Goal: Task Accomplishment & Management: Manage account settings

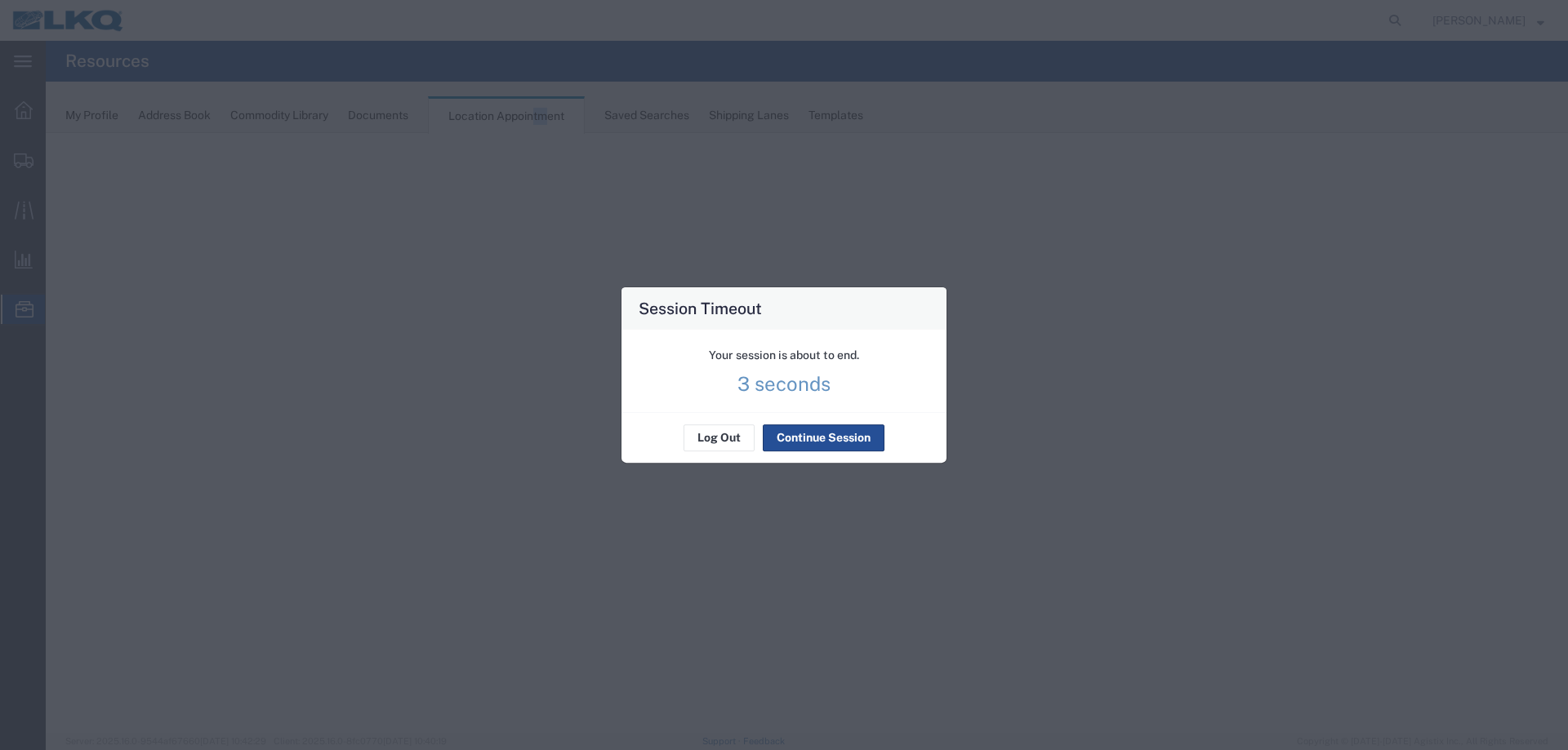
select select "27634"
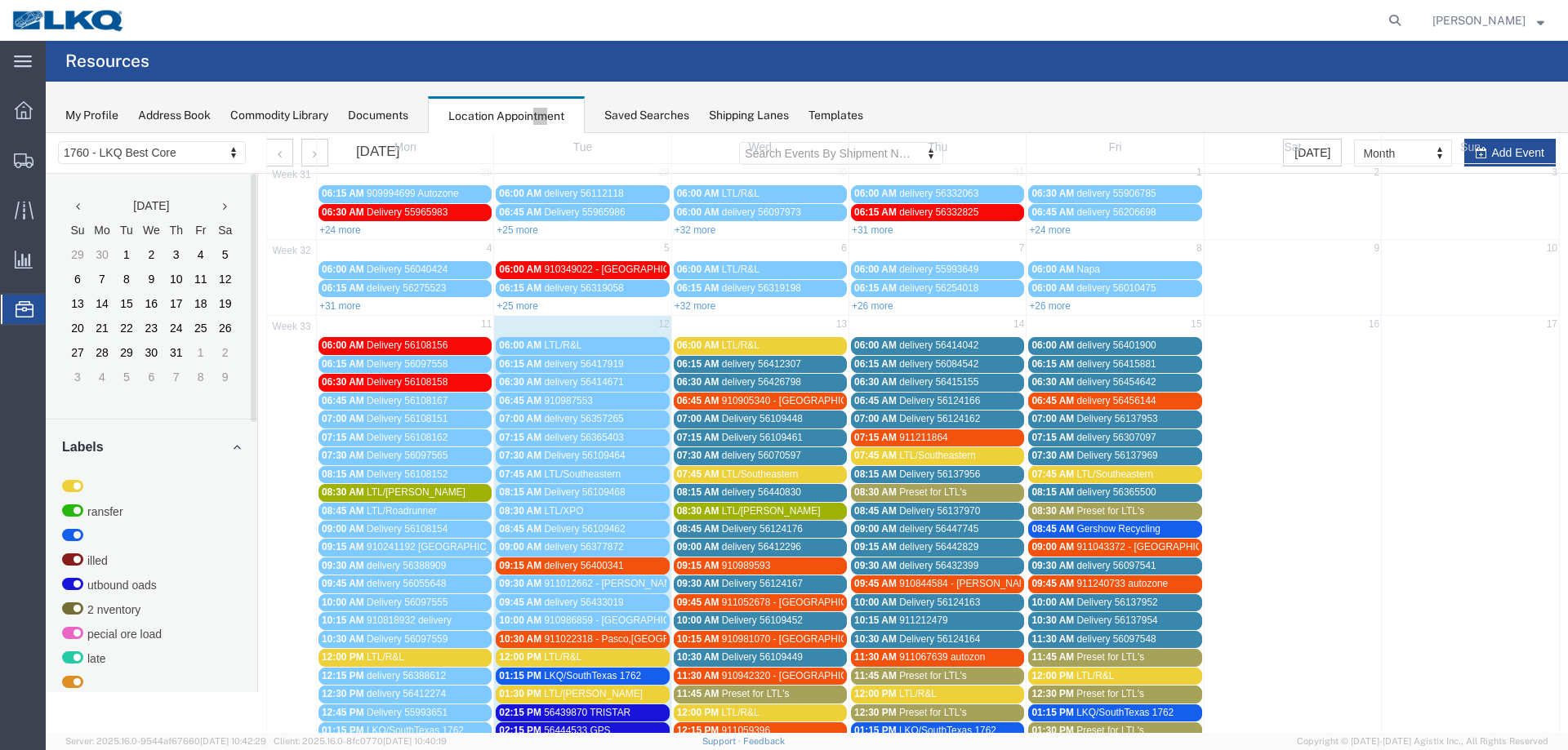
scroll to position [327, 0]
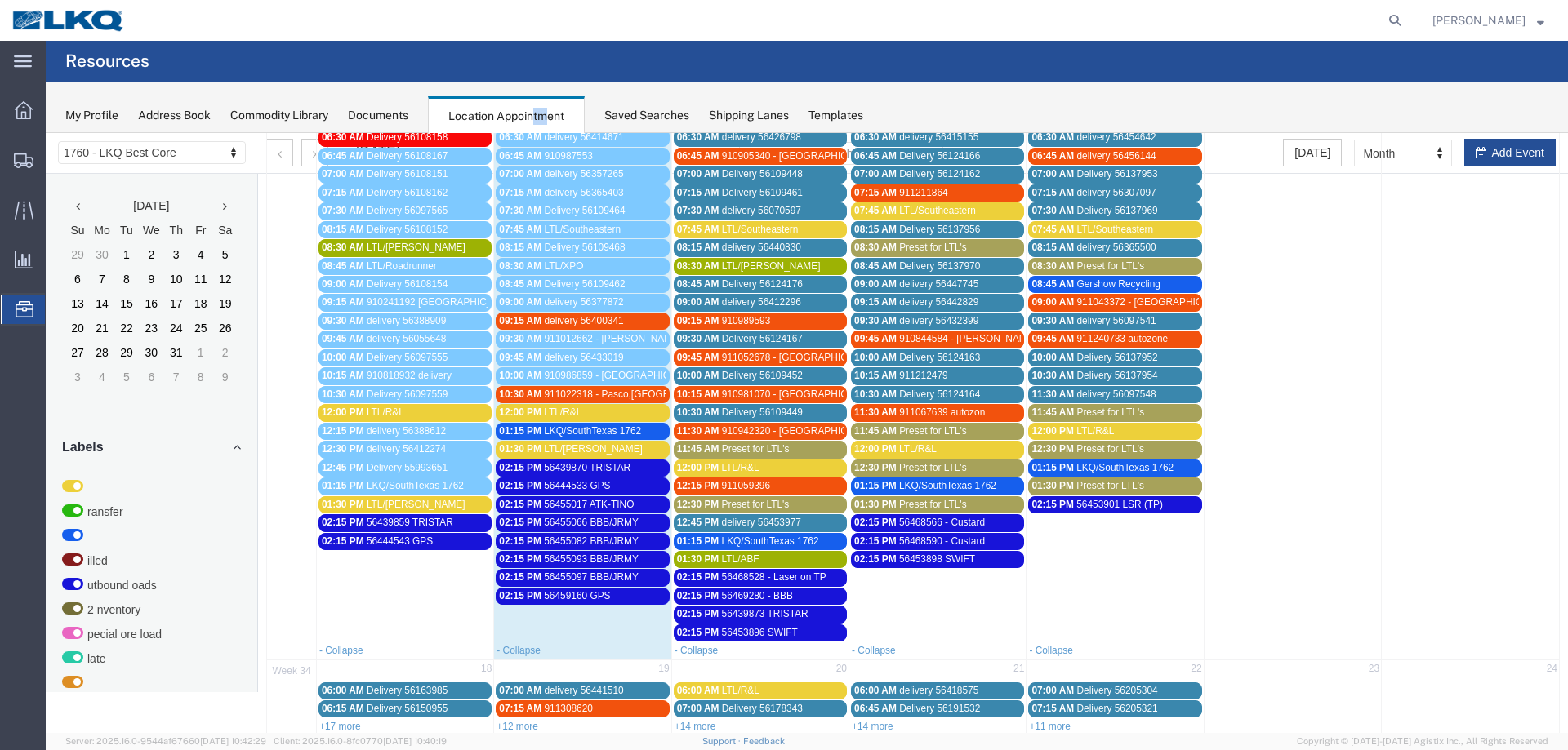
click at [611, 552] on link "02:15 PM 56455093 BBB/JRMY" at bounding box center [581, 559] width 173 height 17
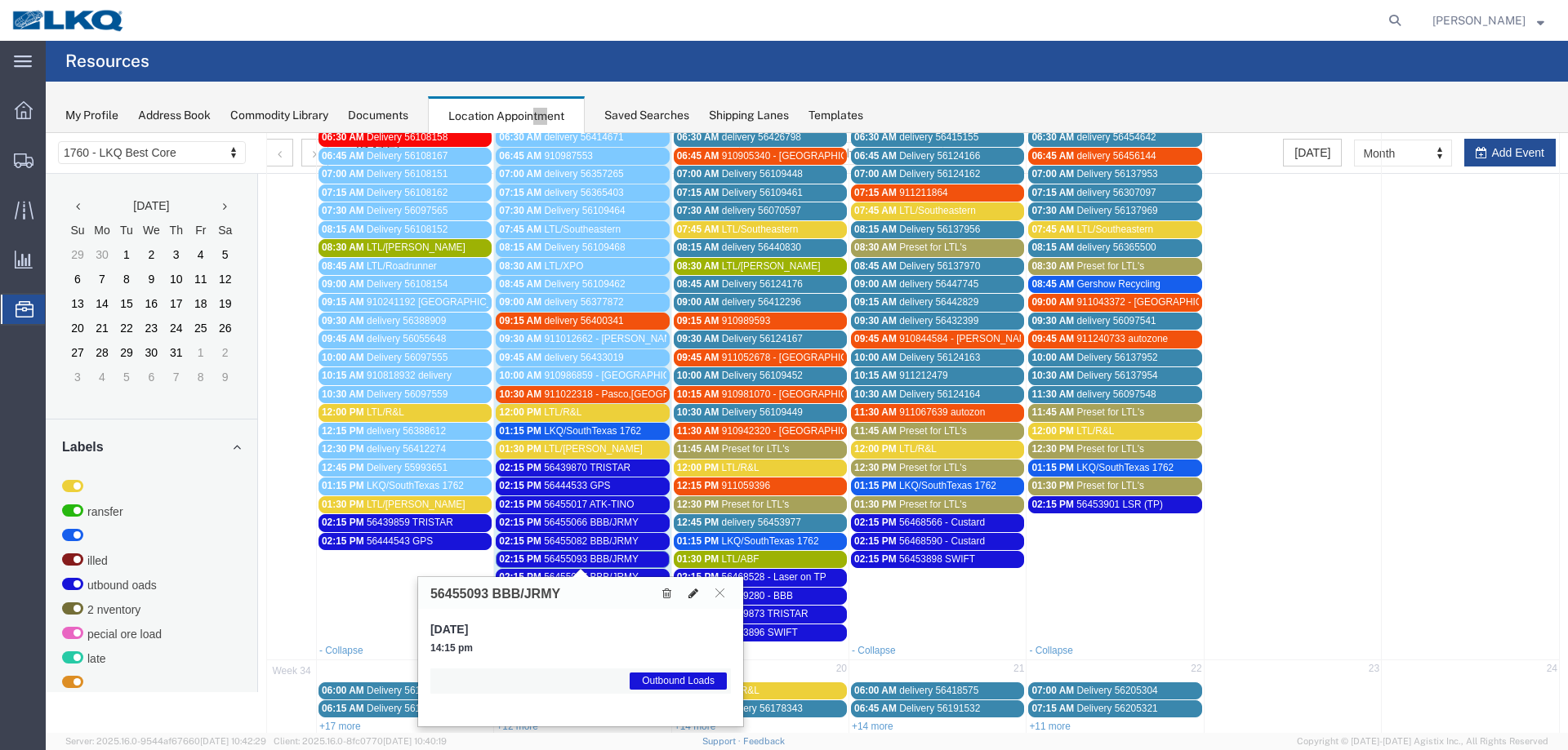
click at [689, 590] on icon at bounding box center [693, 593] width 10 height 11
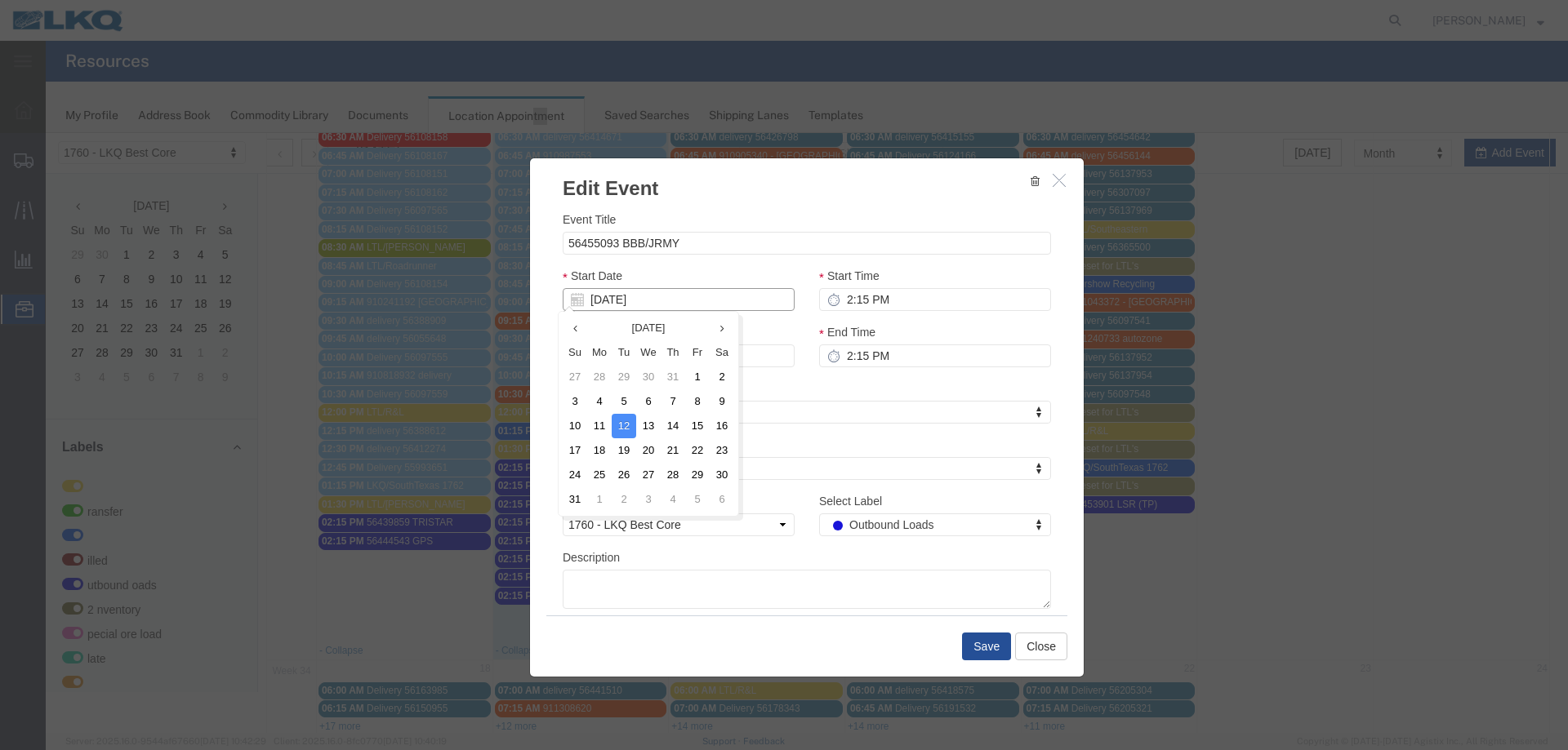
click at [697, 300] on input "[DATE]" at bounding box center [678, 300] width 232 height 23
click at [648, 419] on td "13" at bounding box center [648, 425] width 25 height 25
click at [978, 640] on button "Save" at bounding box center [986, 647] width 49 height 28
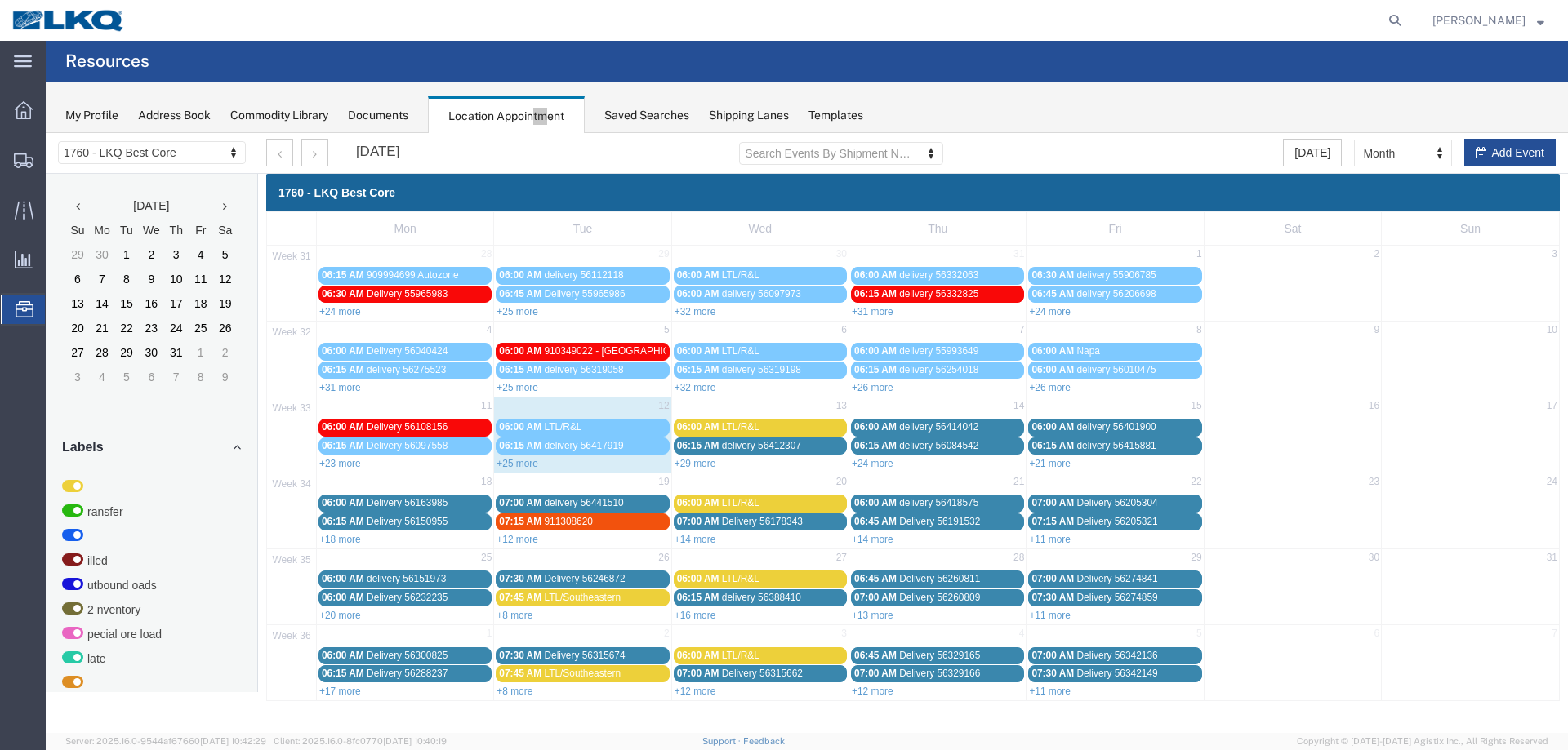
scroll to position [0, 0]
click at [519, 465] on link "+25 more" at bounding box center [517, 463] width 42 height 11
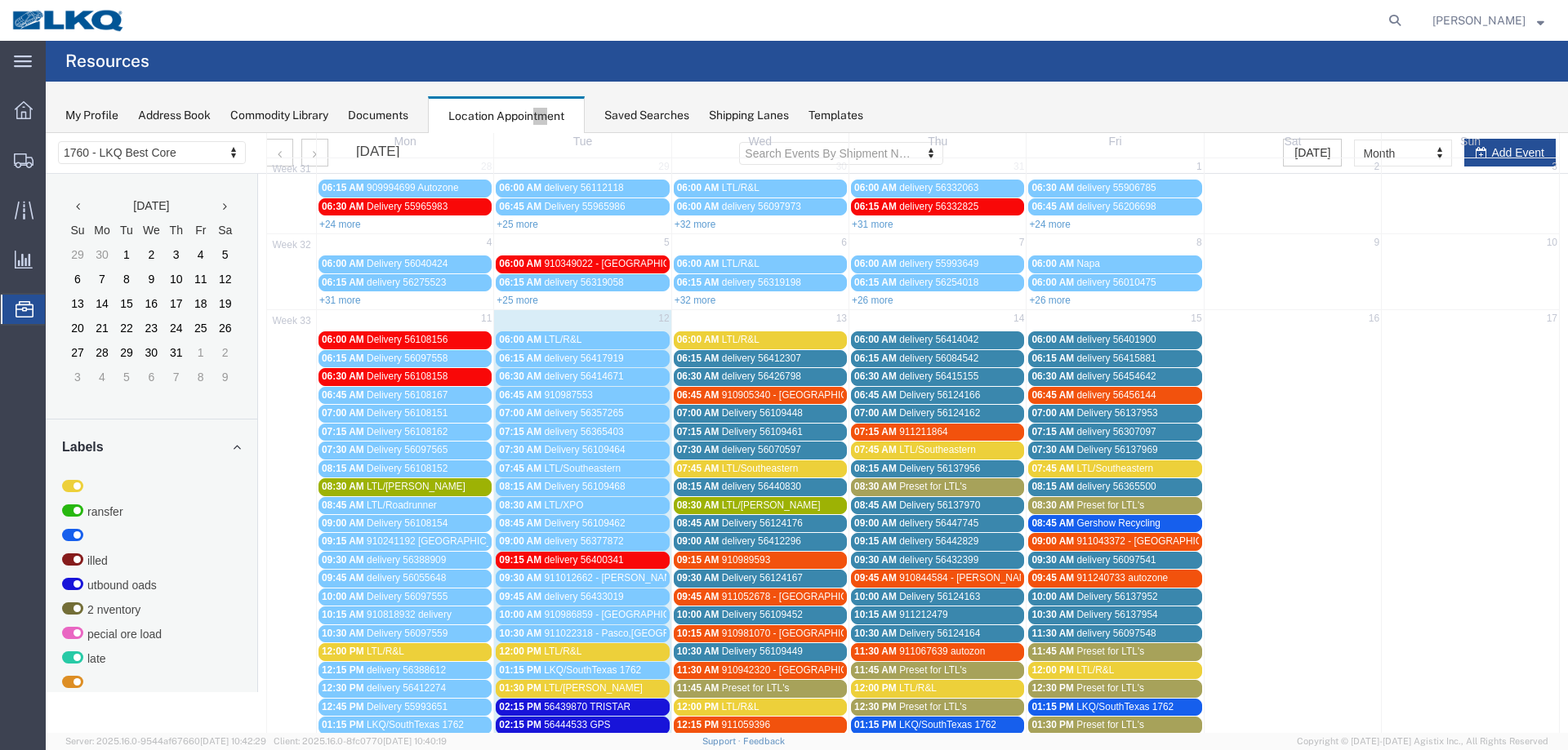
scroll to position [327, 0]
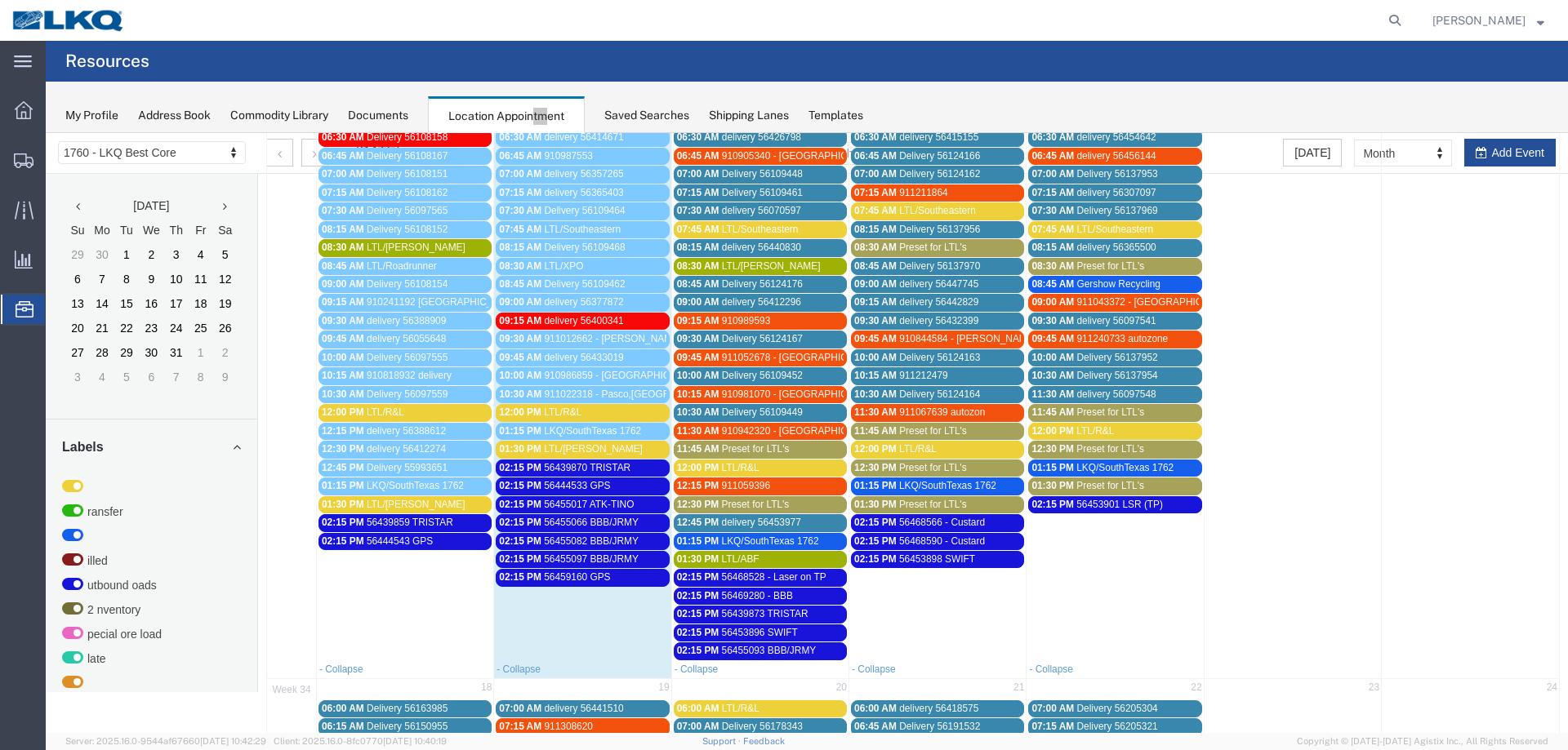
click at [610, 557] on span "56455097 BBB/JRMY" at bounding box center [590, 558] width 95 height 11
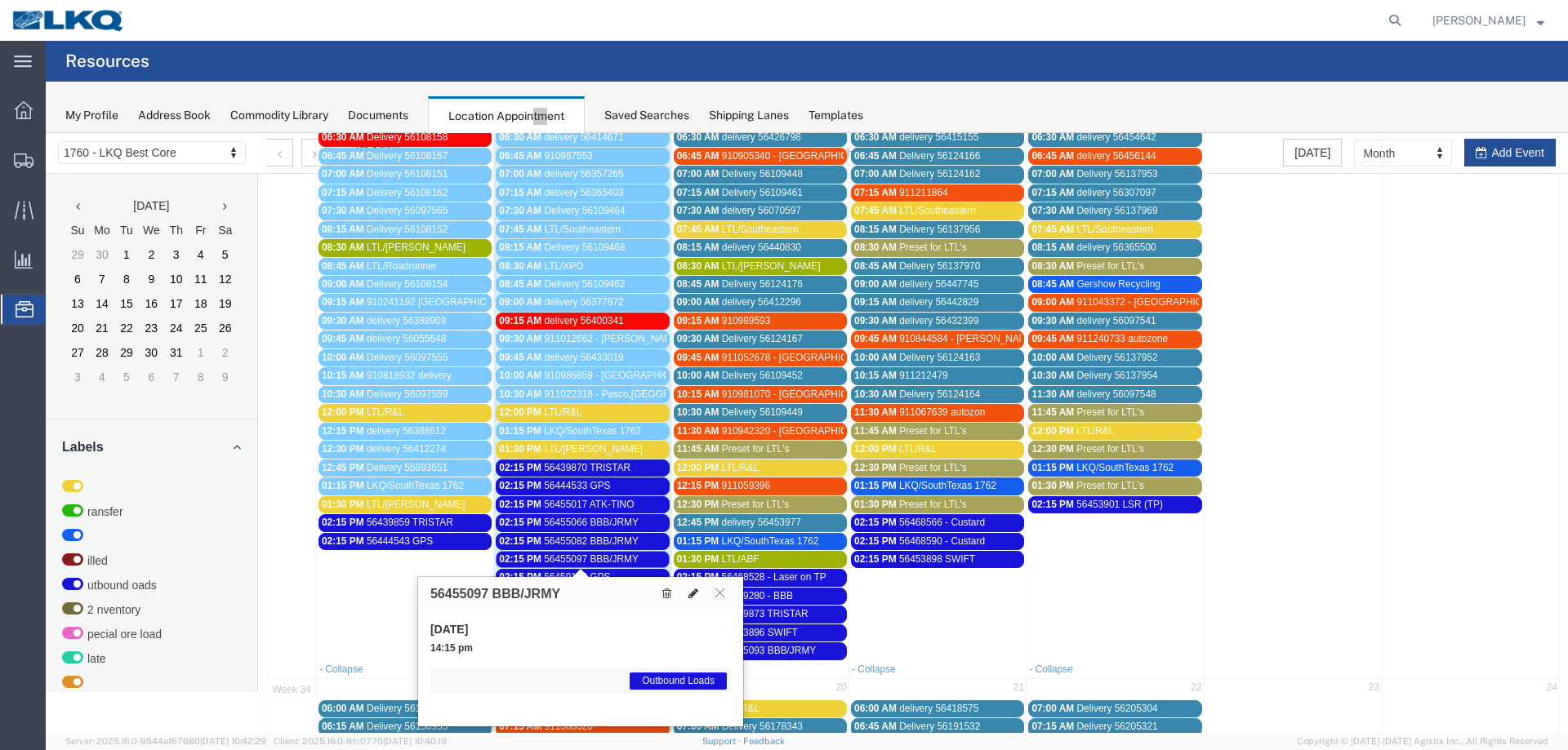
click at [688, 589] on icon at bounding box center [693, 593] width 10 height 11
select select "1"
select select "80"
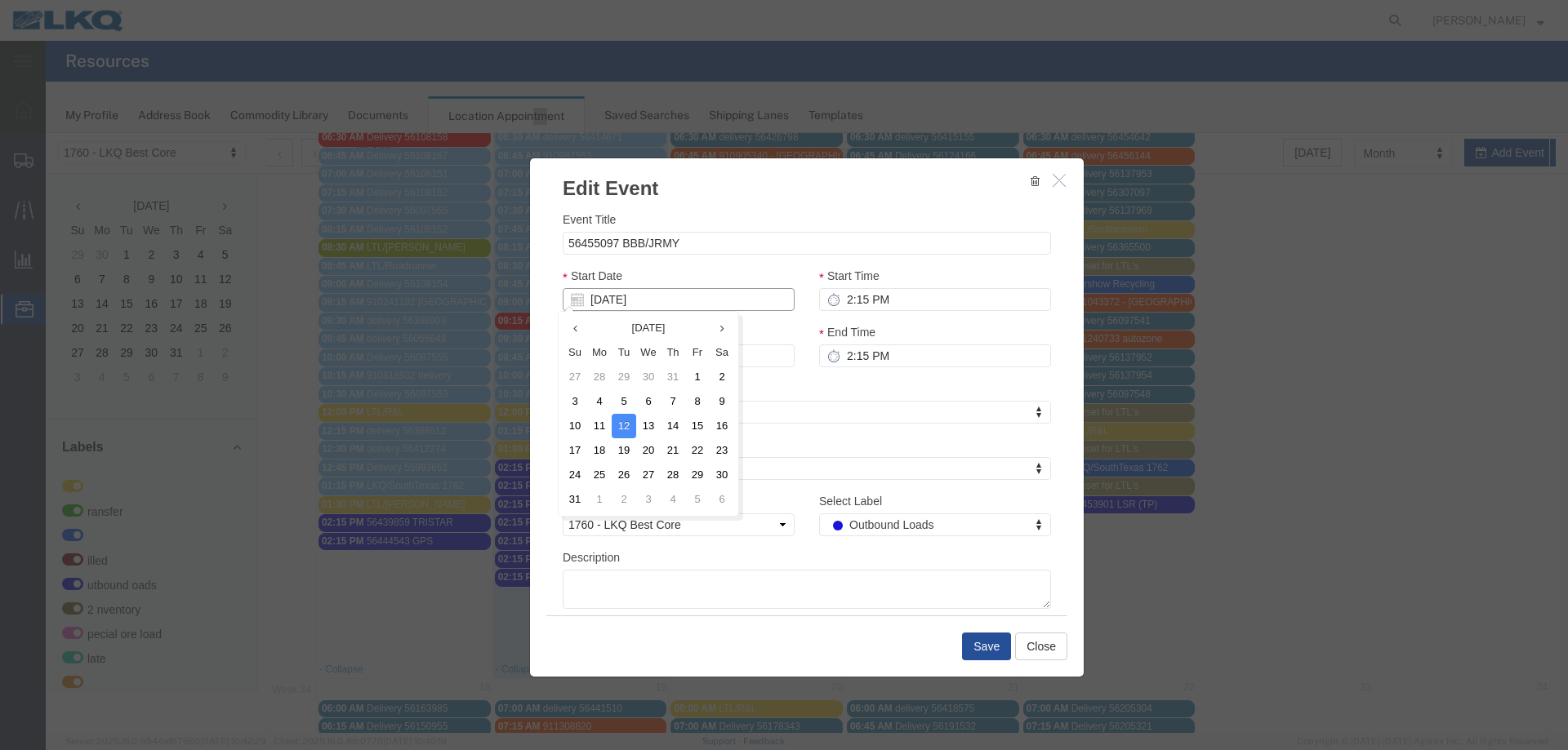
click at [642, 305] on input "[DATE]" at bounding box center [678, 300] width 232 height 23
click at [656, 424] on td "13" at bounding box center [648, 425] width 25 height 25
click at [974, 653] on button "Save" at bounding box center [986, 647] width 49 height 28
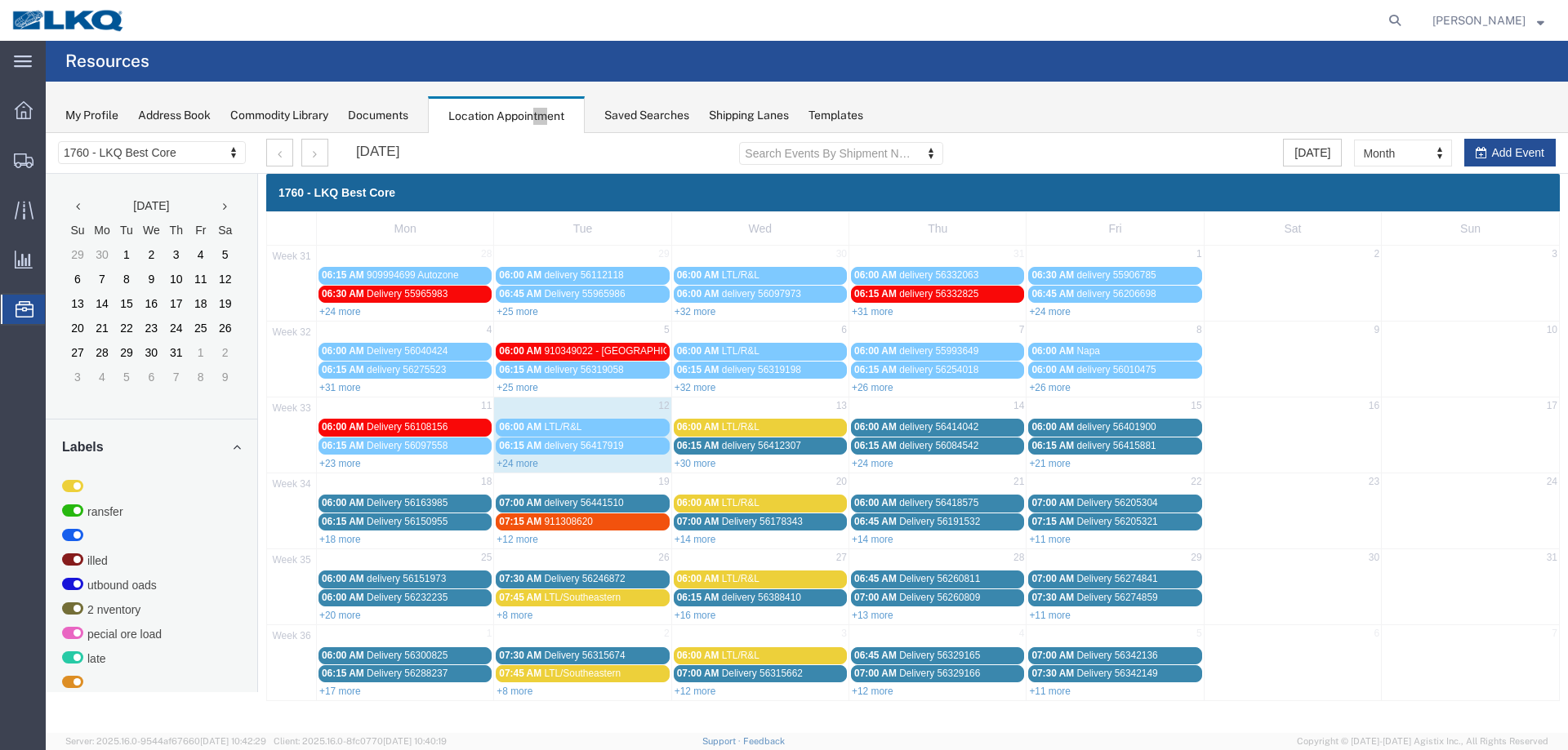
scroll to position [0, 0]
click at [708, 462] on link "+30 more" at bounding box center [695, 463] width 42 height 11
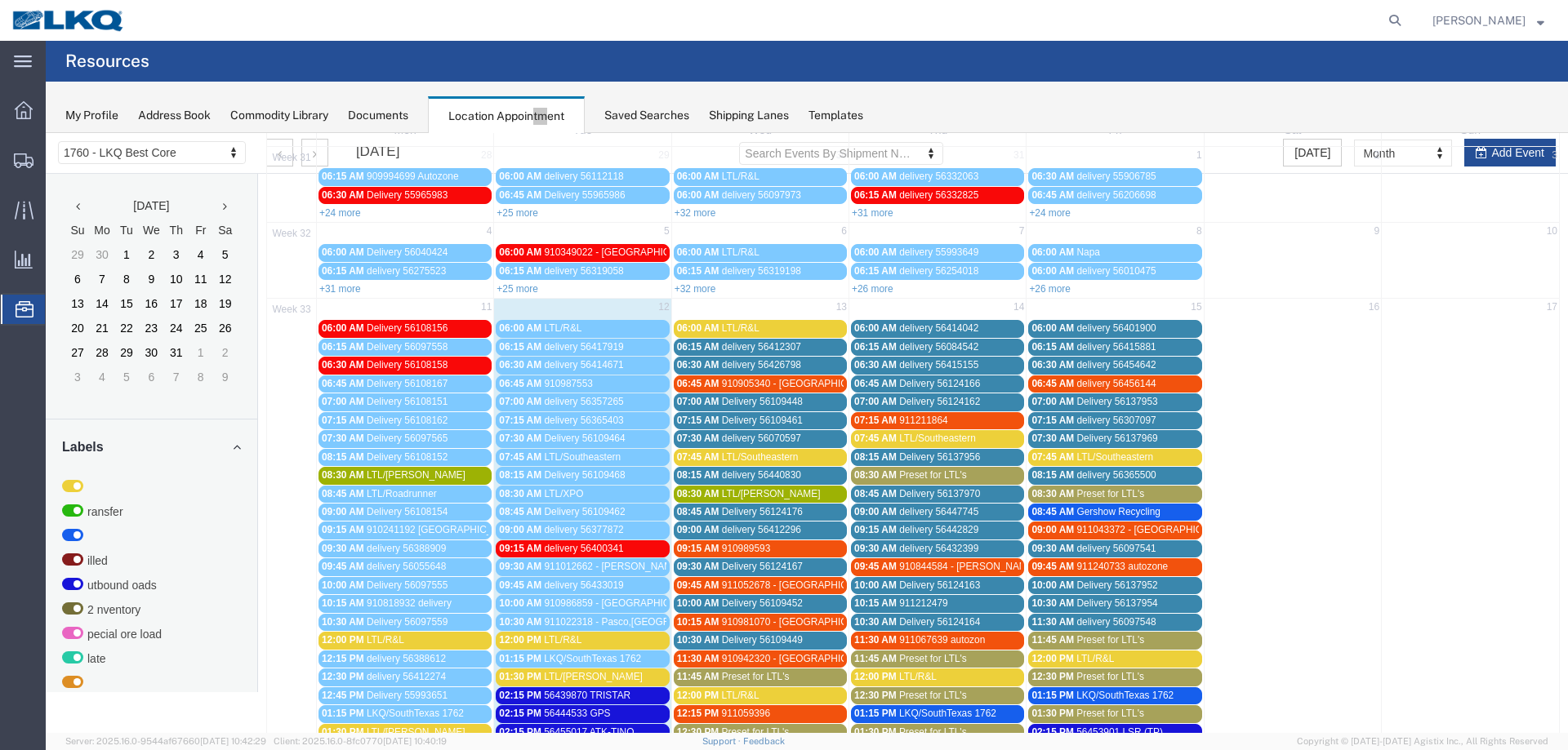
scroll to position [245, 0]
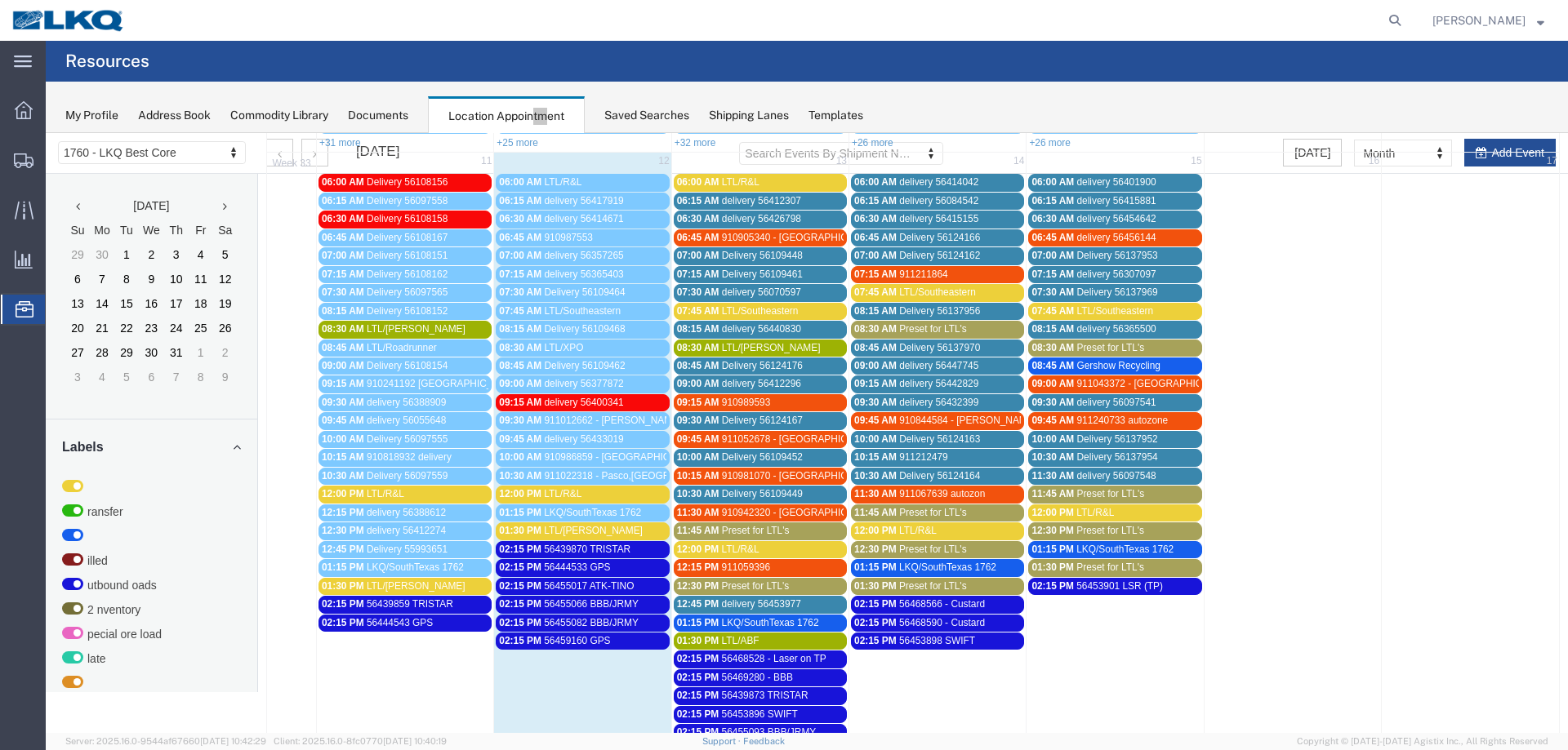
click at [766, 343] on div "08:30 AM LTL/[PERSON_NAME]" at bounding box center [760, 349] width 167 height 12
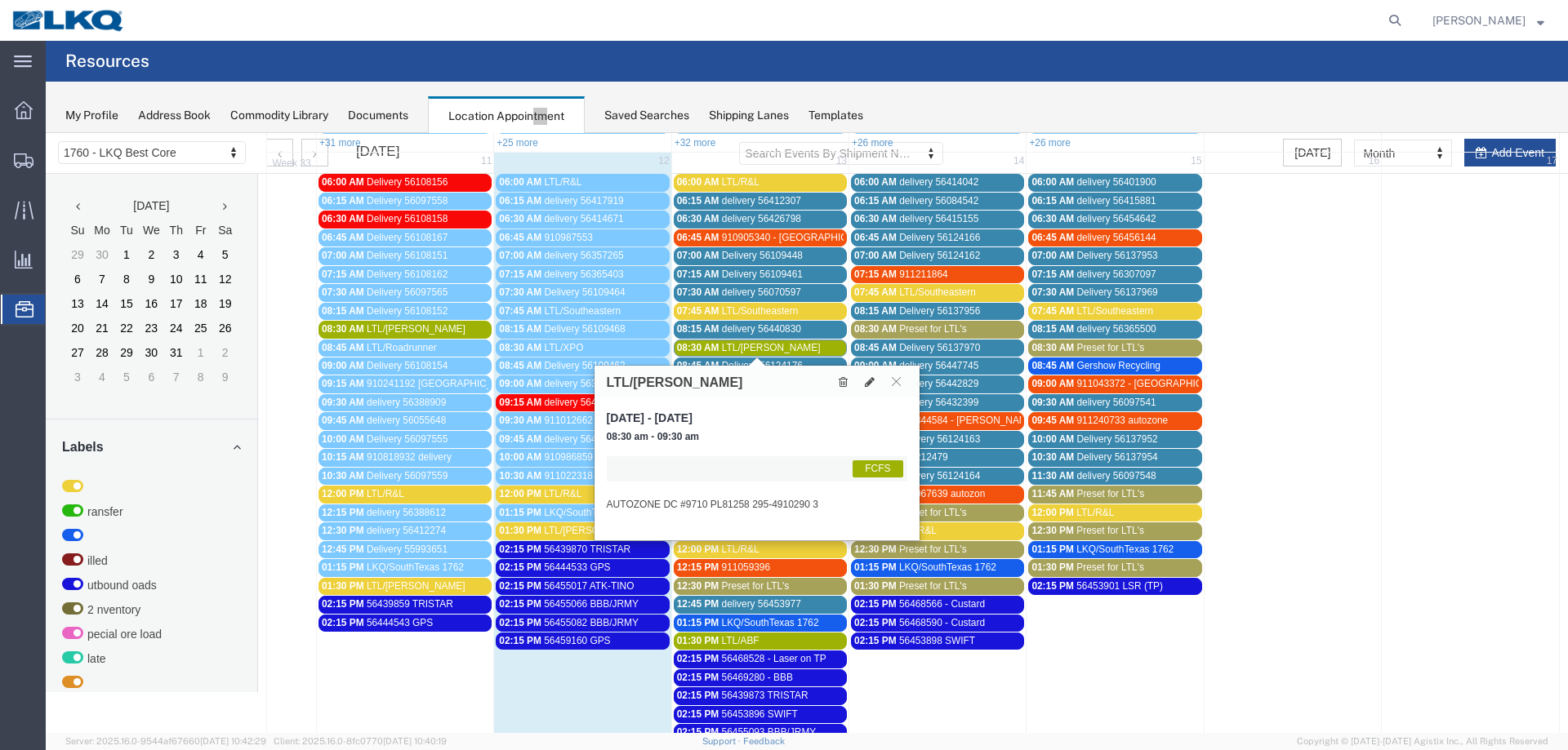
click at [766, 343] on div "08:30 AM LTL/[PERSON_NAME]" at bounding box center [760, 349] width 167 height 12
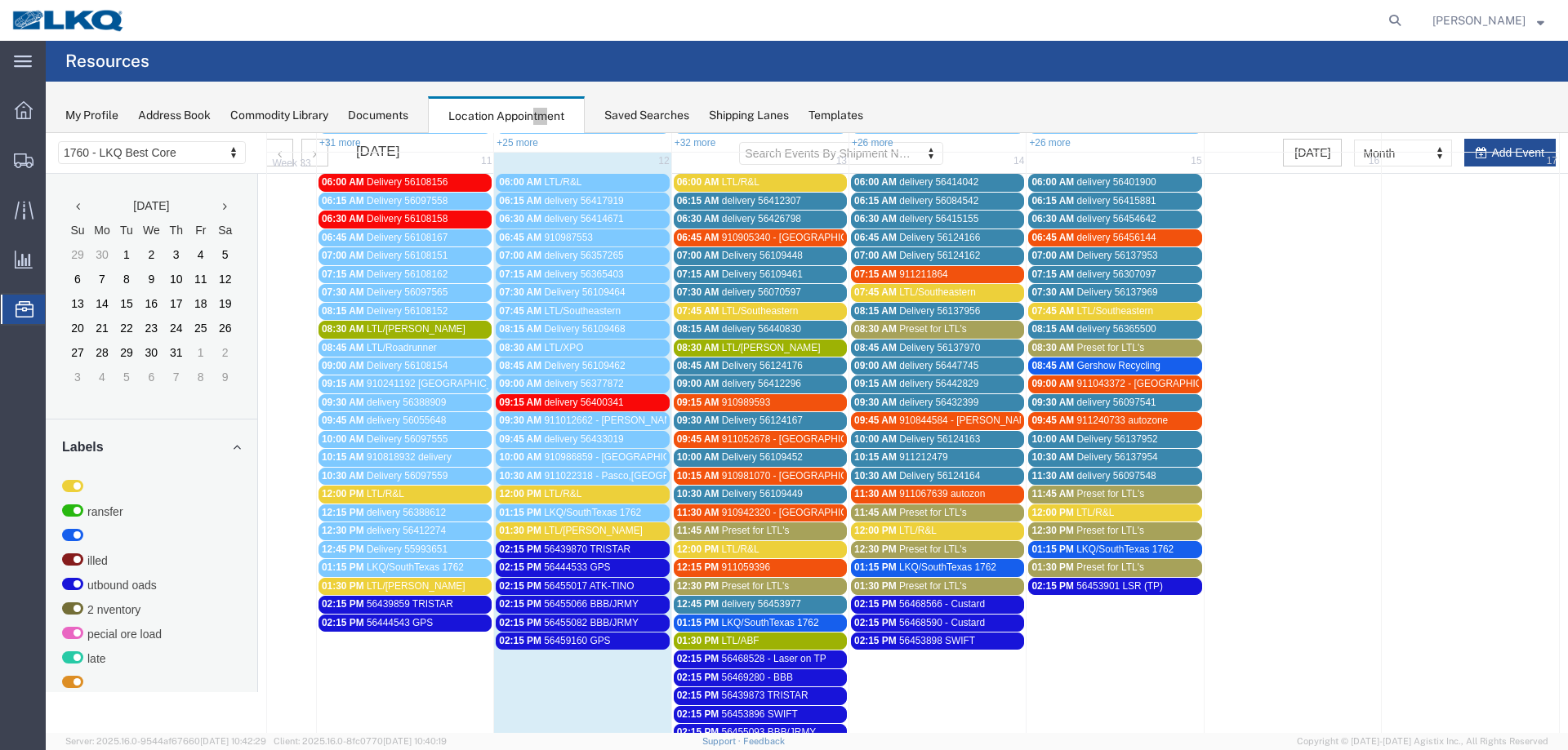
click at [611, 633] on link "02:15 PM 56459160 GPS" at bounding box center [581, 641] width 173 height 17
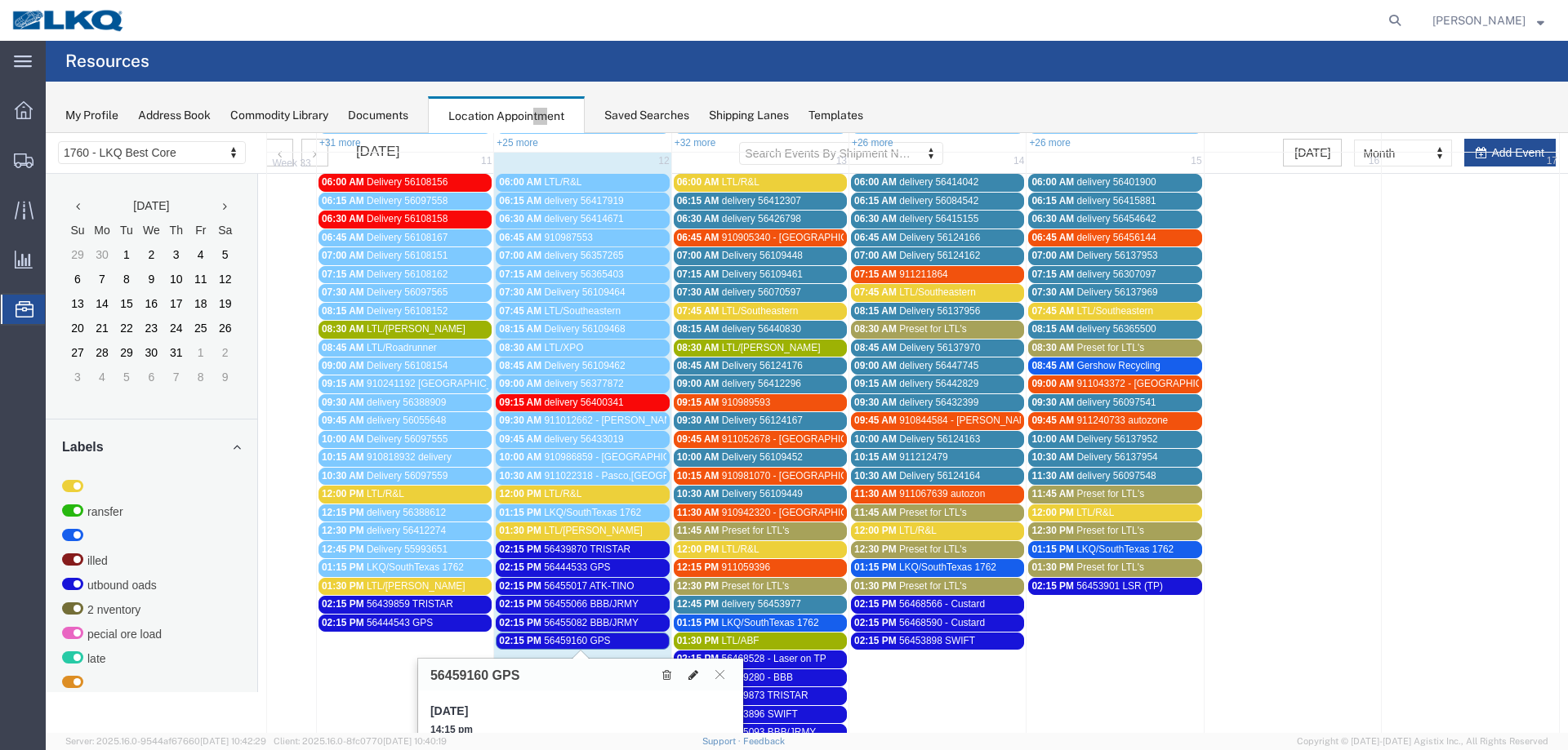
click at [689, 673] on icon at bounding box center [693, 674] width 10 height 11
select select "1"
select select "80"
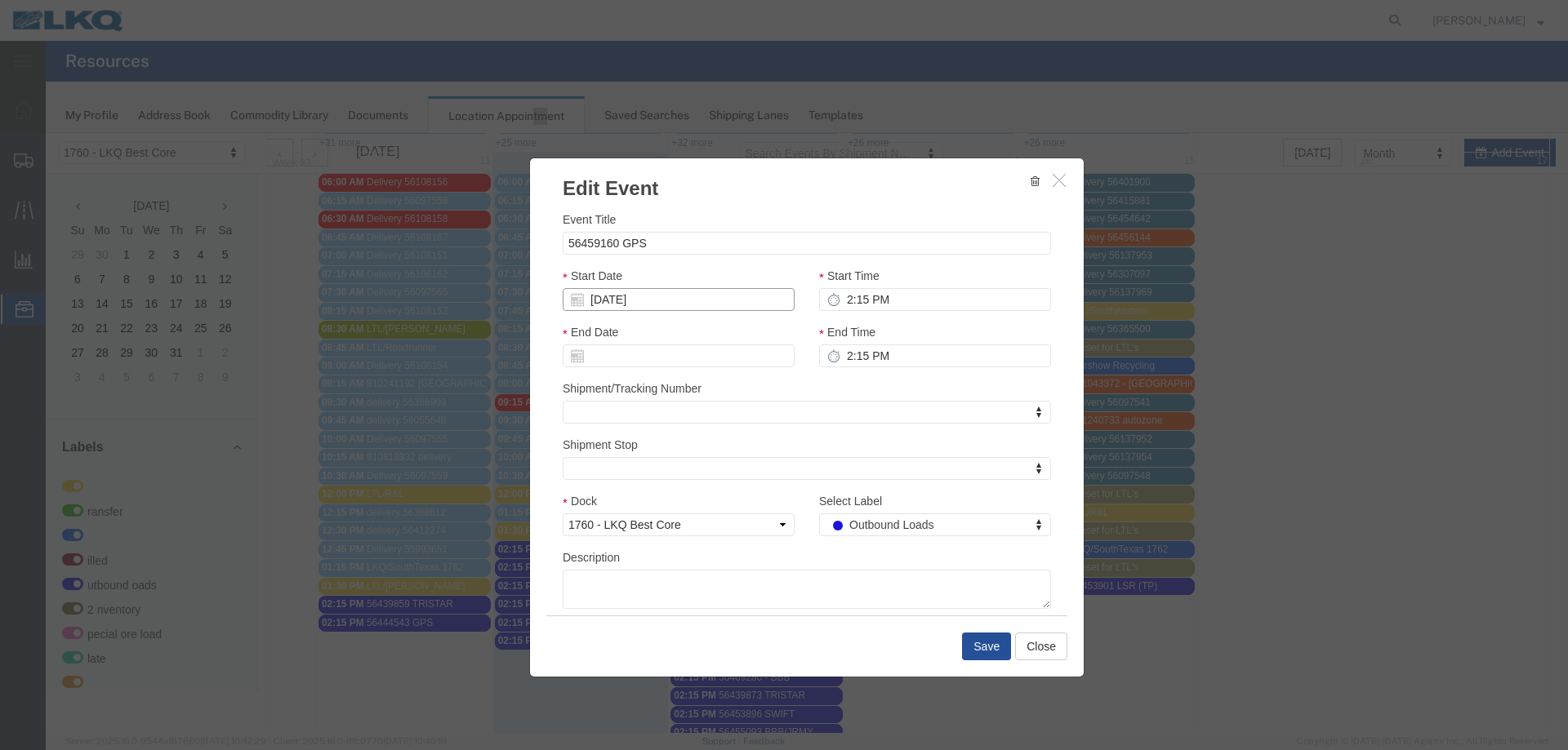
click at [655, 289] on input "[DATE]" at bounding box center [678, 300] width 232 height 23
drag, startPoint x: 658, startPoint y: 415, endPoint x: 666, endPoint y: 418, distance: 8.5
click at [658, 415] on td "13" at bounding box center [648, 425] width 25 height 25
drag, startPoint x: 989, startPoint y: 646, endPoint x: 980, endPoint y: 633, distance: 15.8
click at [989, 646] on button "Save" at bounding box center [986, 647] width 49 height 28
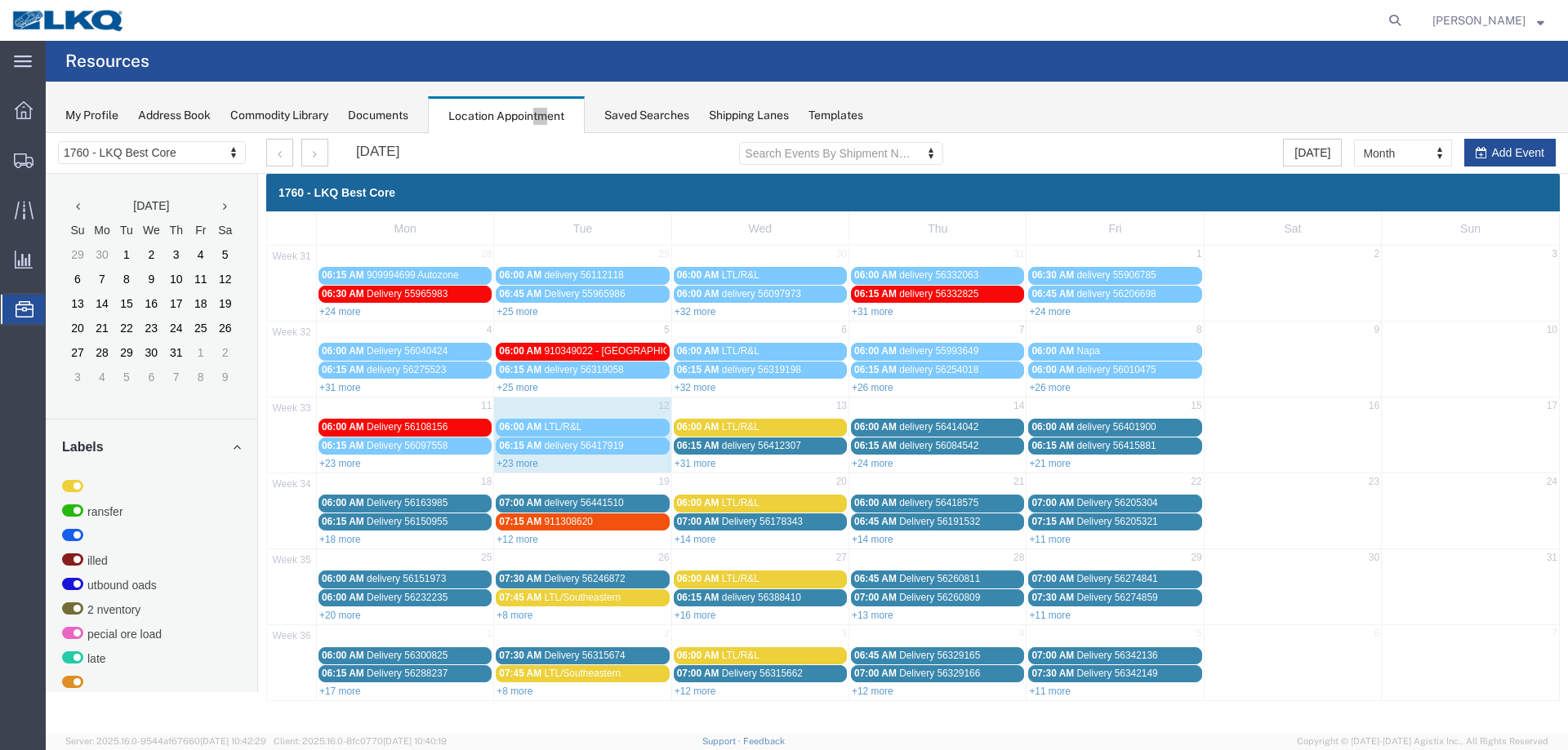
scroll to position [0, 0]
click at [703, 466] on link "+31 more" at bounding box center [695, 463] width 42 height 11
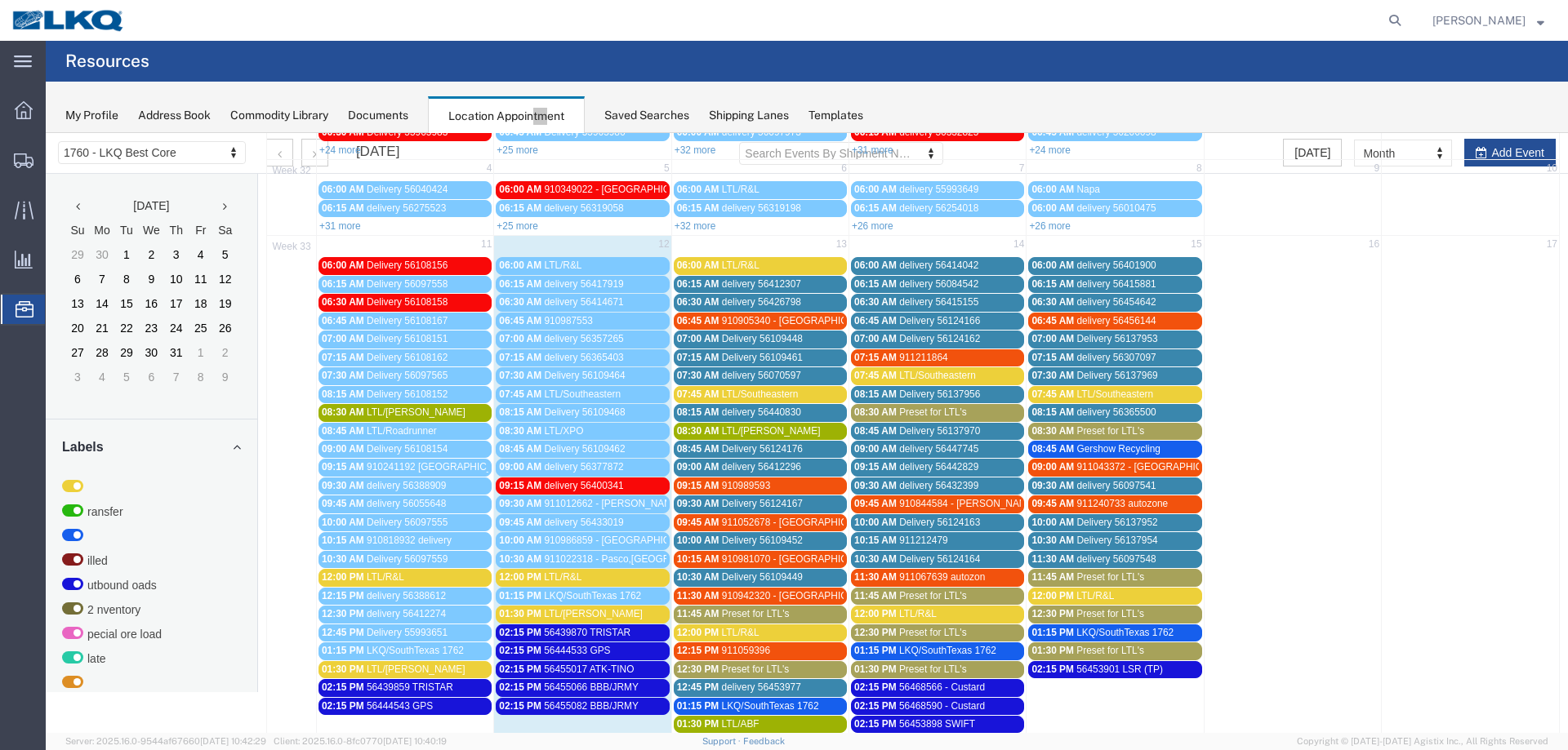
scroll to position [164, 0]
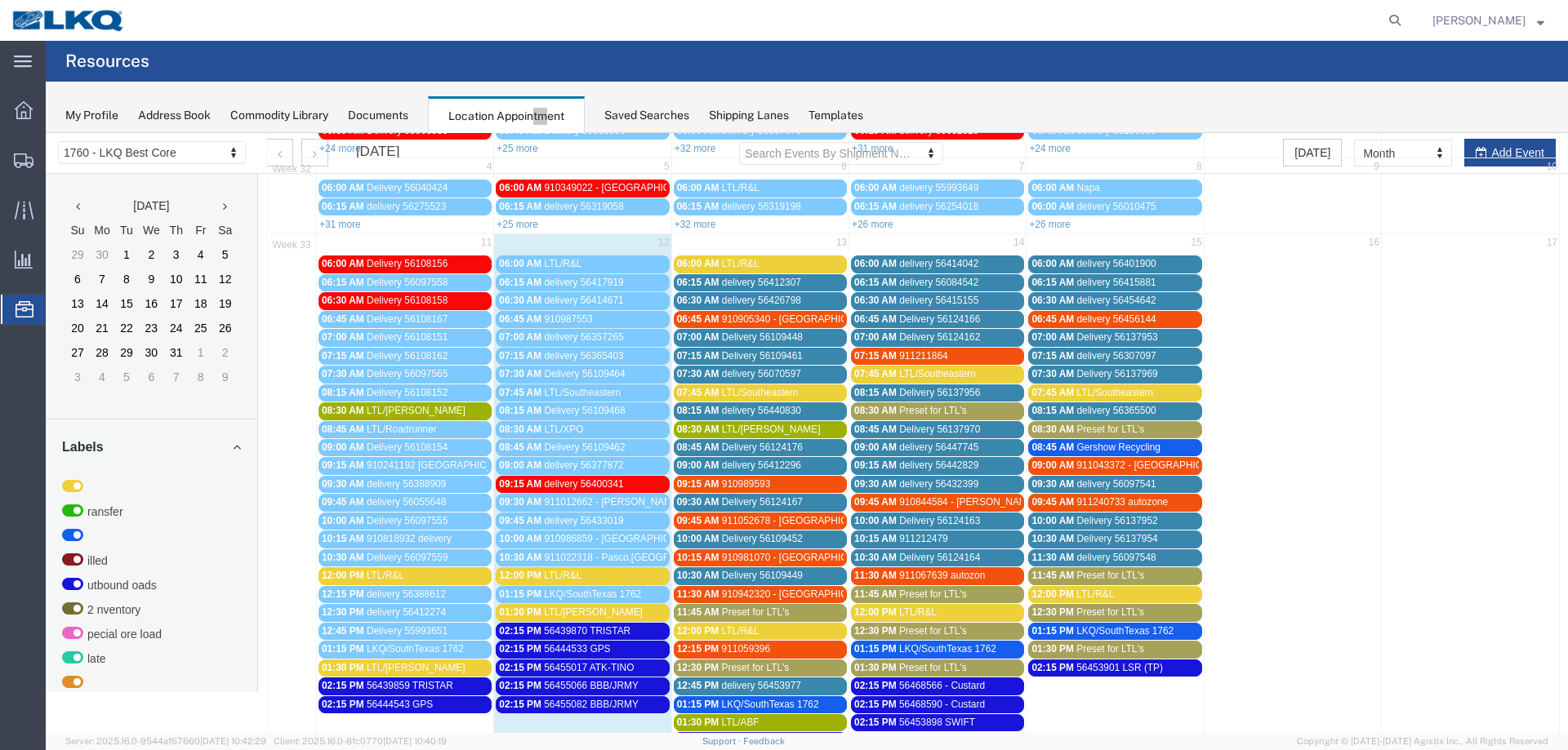
click at [735, 615] on span "Preset for LTL's" at bounding box center [756, 611] width 68 height 11
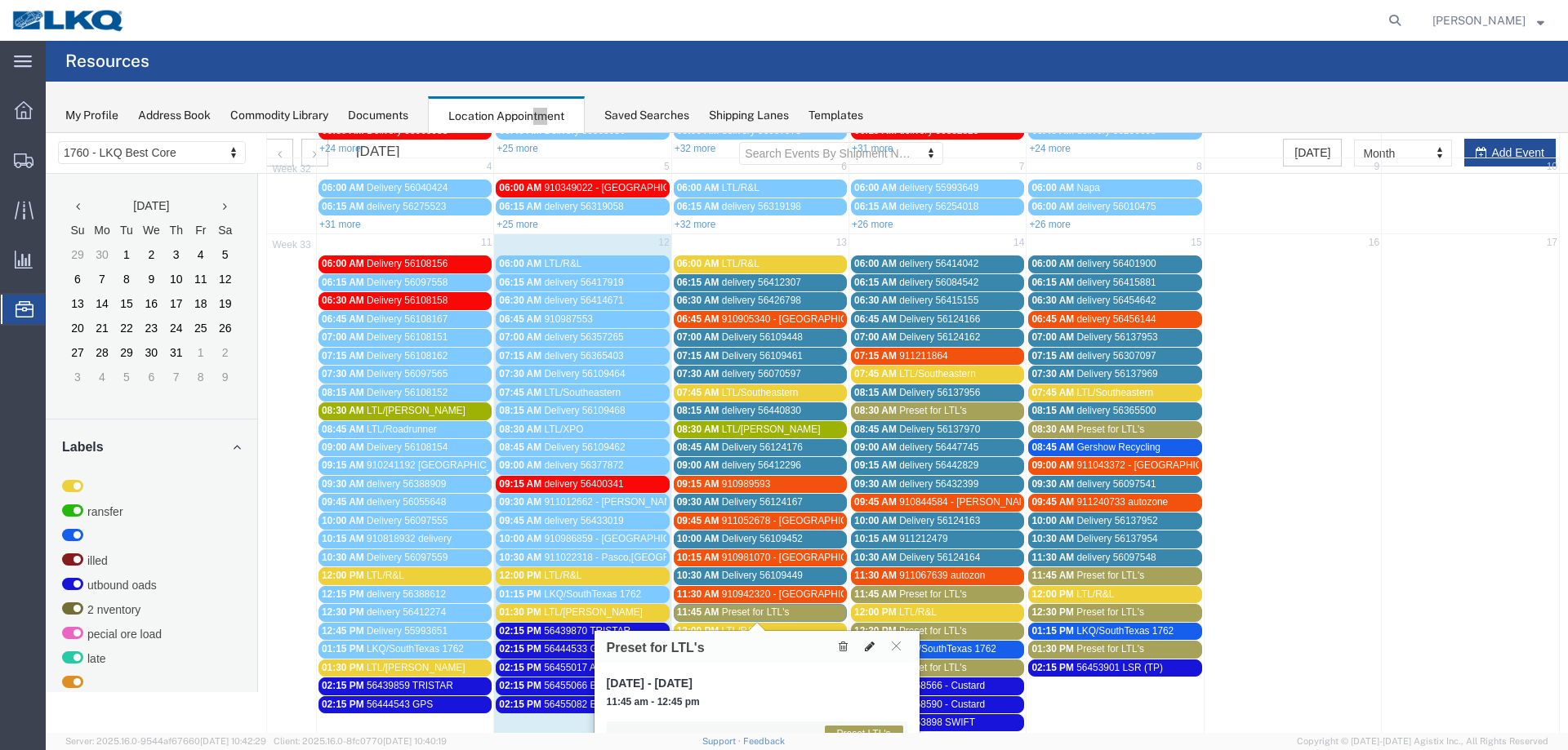
click at [865, 648] on icon at bounding box center [870, 646] width 10 height 11
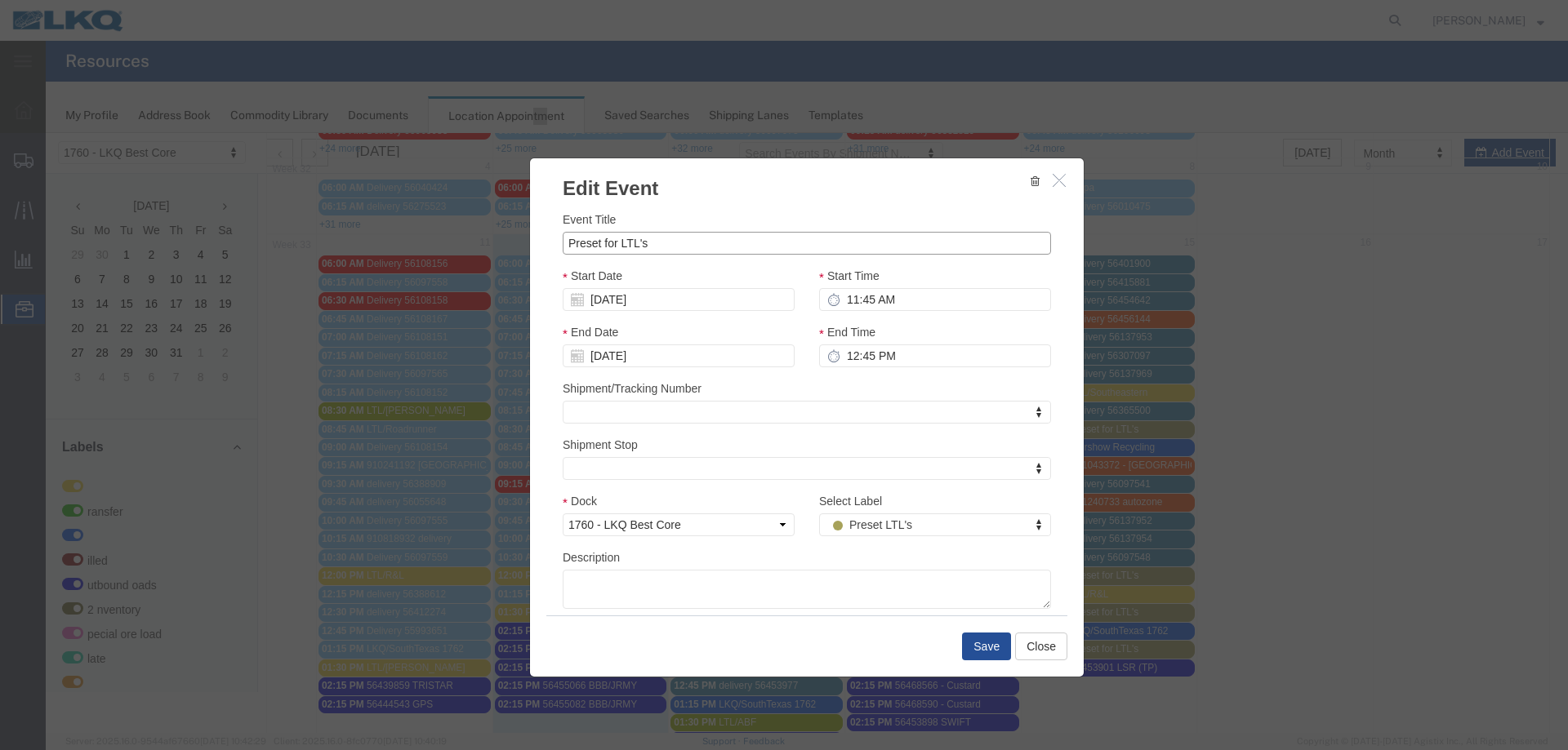
drag, startPoint x: 661, startPoint y: 249, endPoint x: 523, endPoint y: 253, distance: 138.1
click at [529, 251] on div "Edit Event Event Title Preset for LTL's Start Date [DATE] Start Time 11:45 AM E…" at bounding box center [807, 417] width 555 height 520
type input "LTL/AAA [PERSON_NAME]"
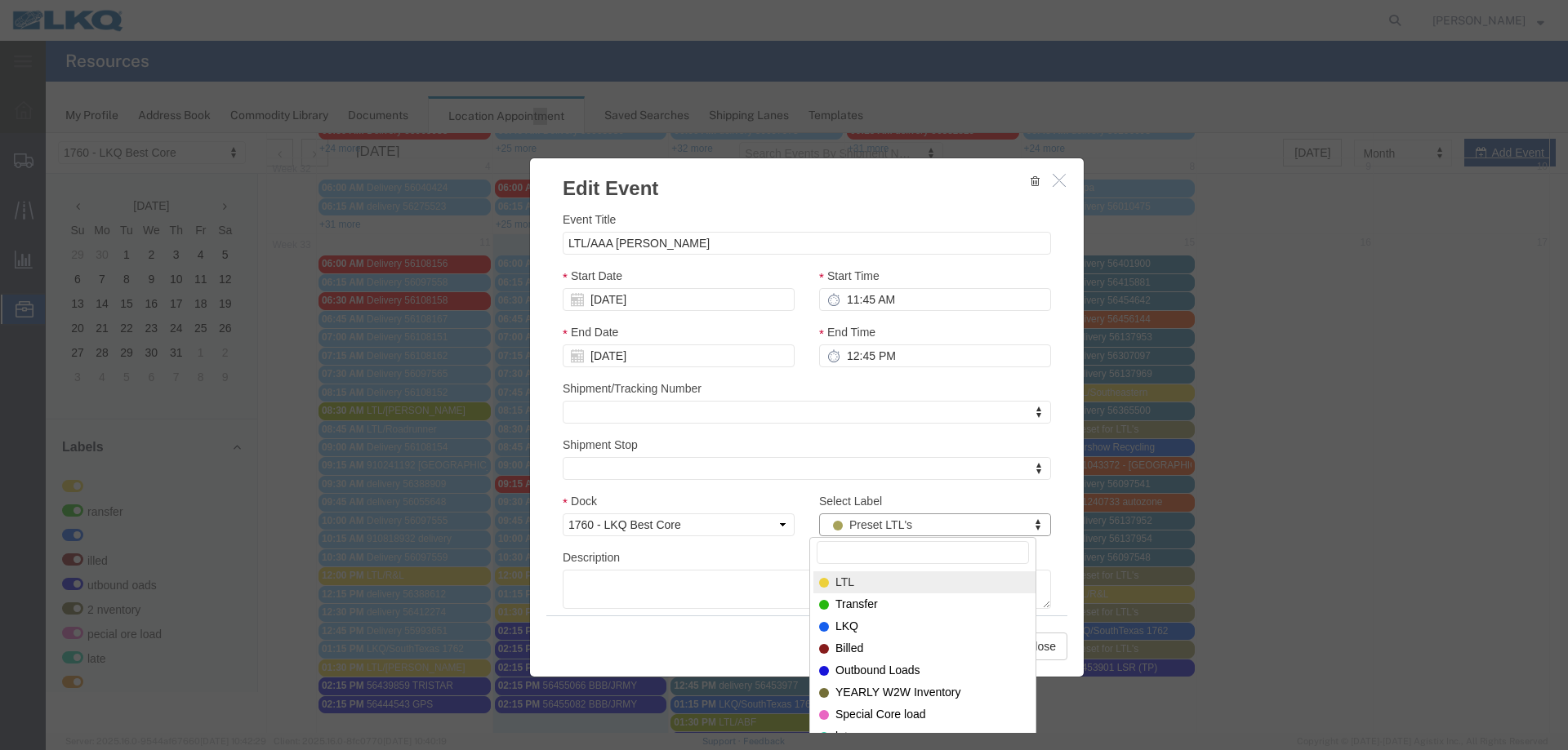
select select "25"
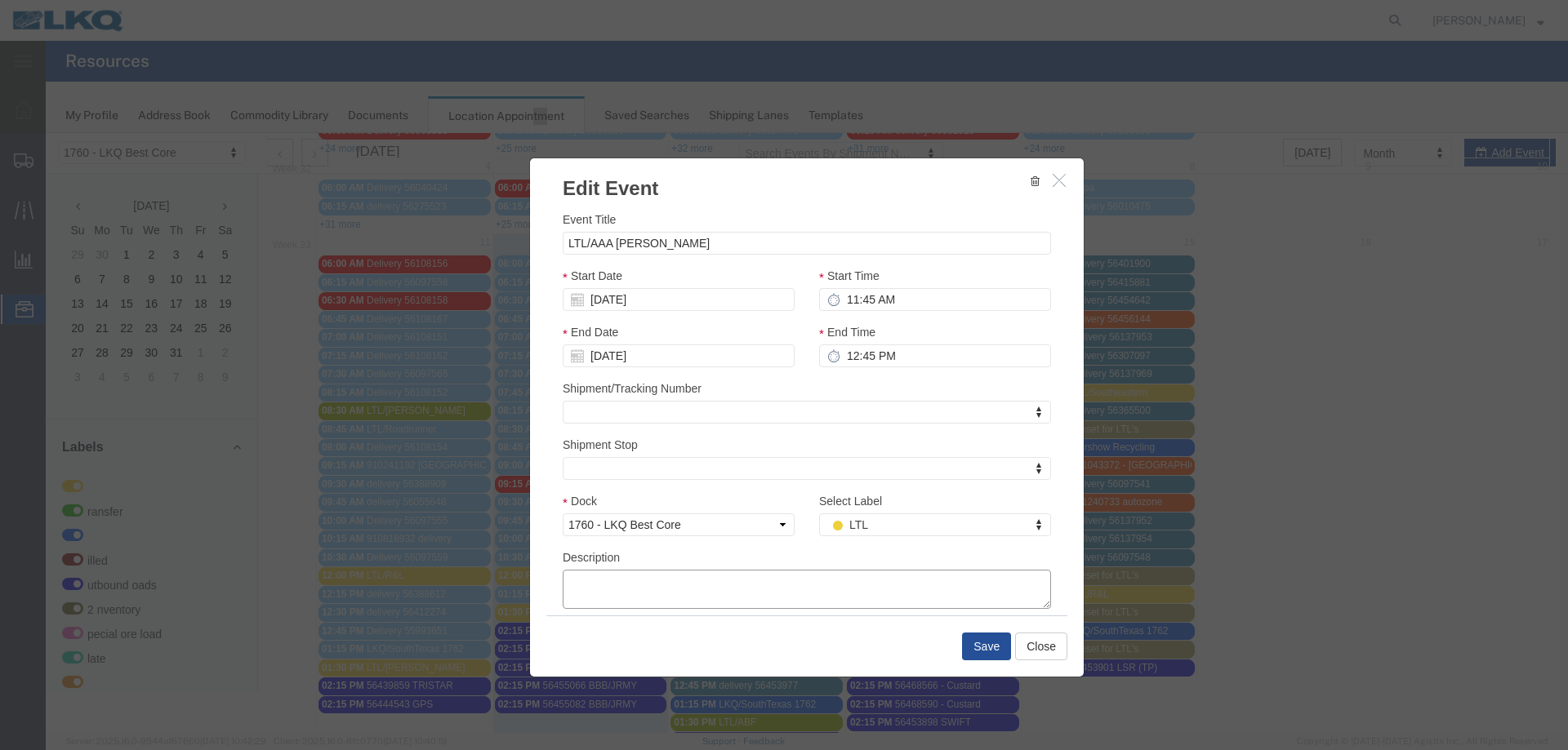
click at [595, 586] on textarea "Description" at bounding box center [806, 589] width 488 height 39
paste textarea "10 SKDS AT 4068 LBS............SHPPR: NAPA AUTO................PRO# 61153597 1 …"
type textarea "10 SKDS AT 4068 LBS............SHPPR: NAPA AUTO................PRO# 61153597 1 …"
click at [976, 646] on button "Save" at bounding box center [986, 647] width 49 height 28
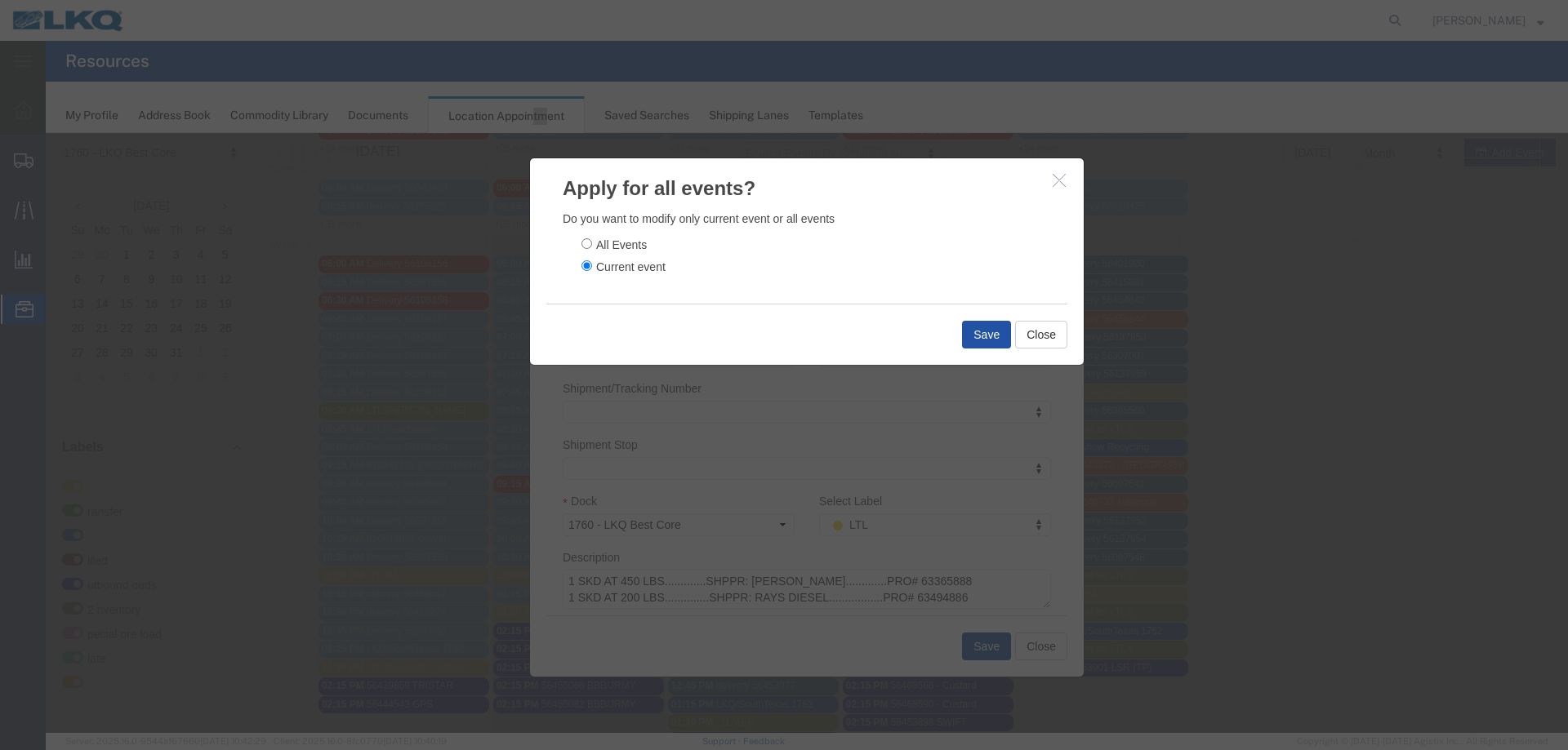
click at [969, 336] on button "Save" at bounding box center [986, 335] width 49 height 28
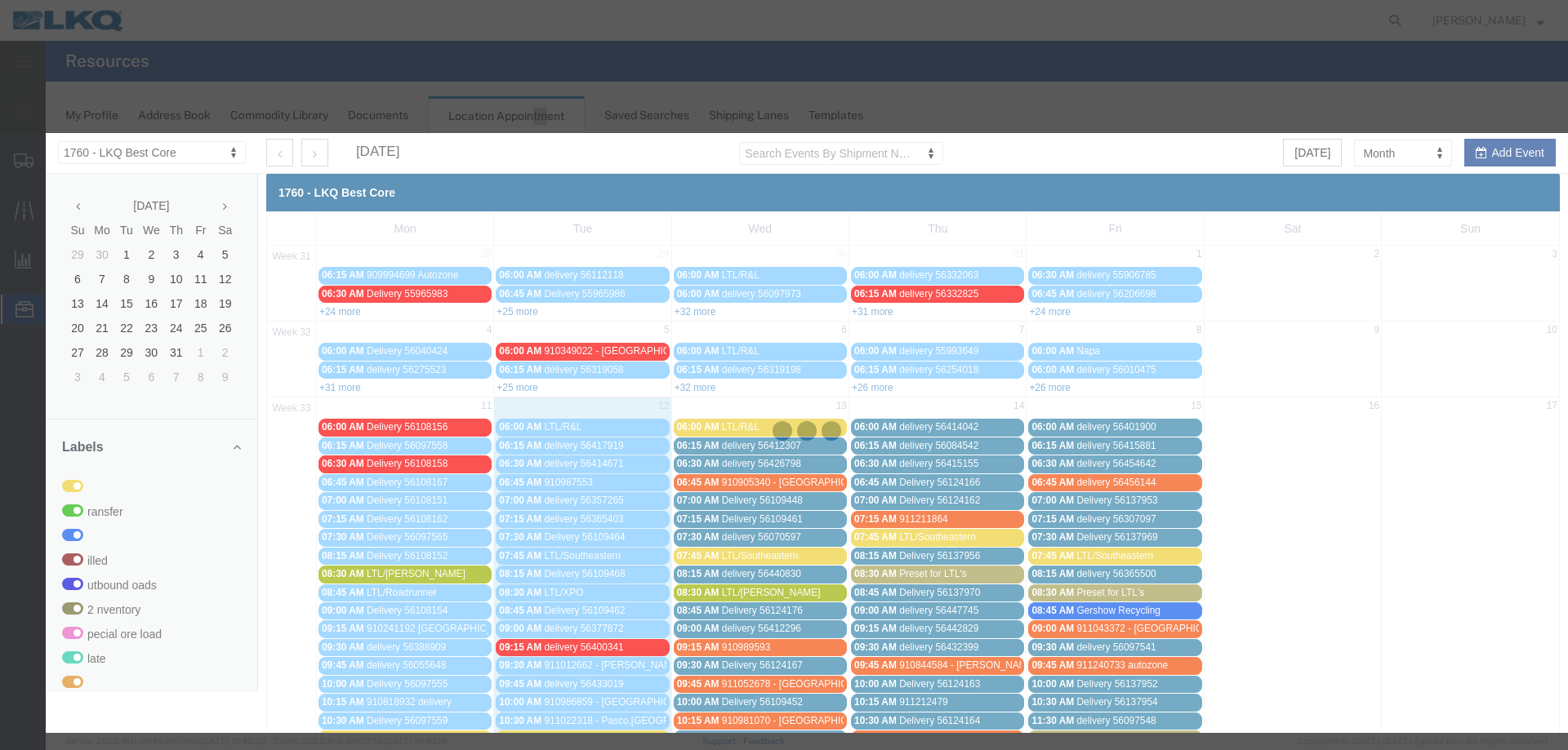
scroll to position [0, 0]
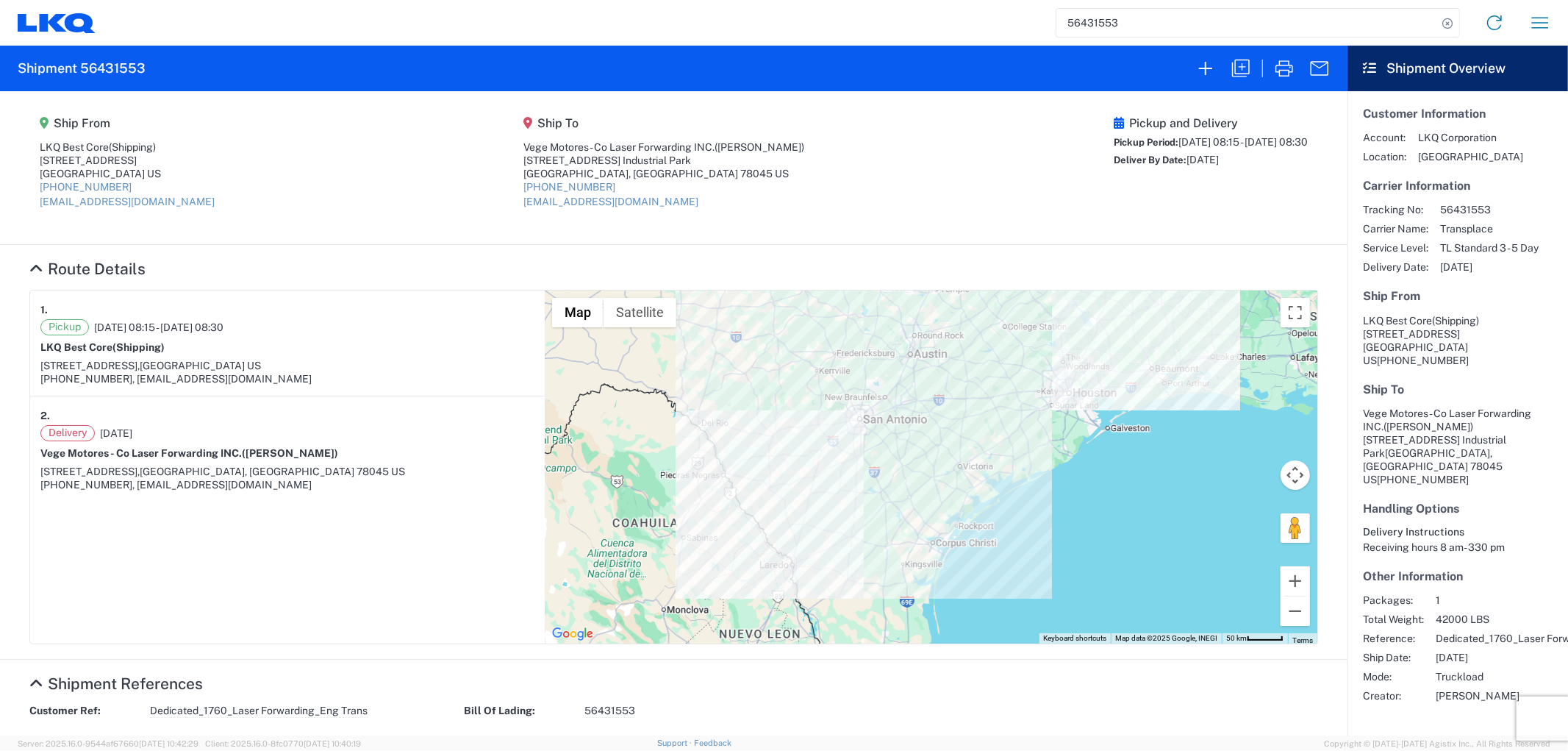
click at [1184, 27] on input "56431553" at bounding box center [1246, 22] width 380 height 28
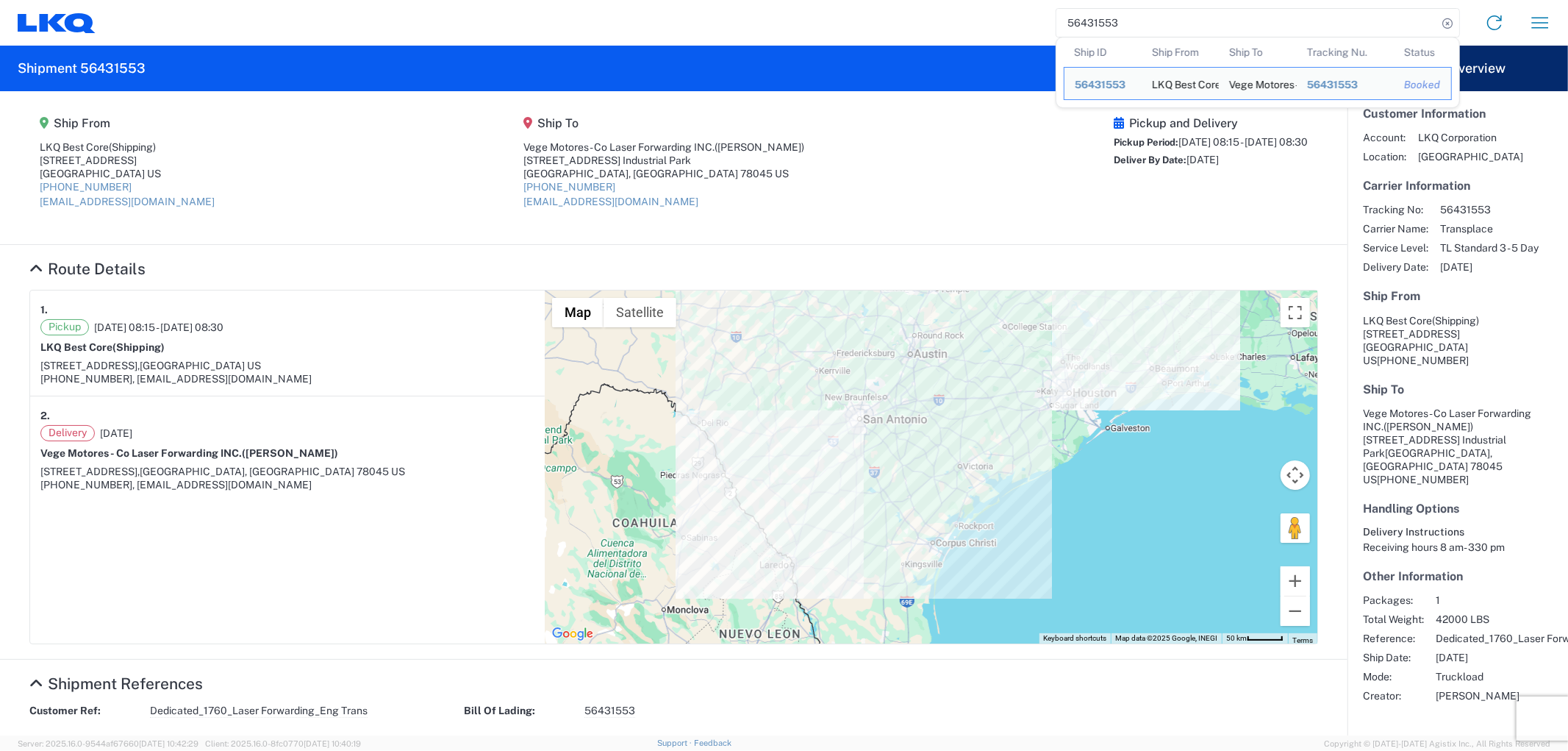
drag, startPoint x: 1101, startPoint y: 28, endPoint x: 1068, endPoint y: 26, distance: 33.1
click at [1070, 26] on input "56431553" at bounding box center [1246, 22] width 380 height 28
paste input "49"
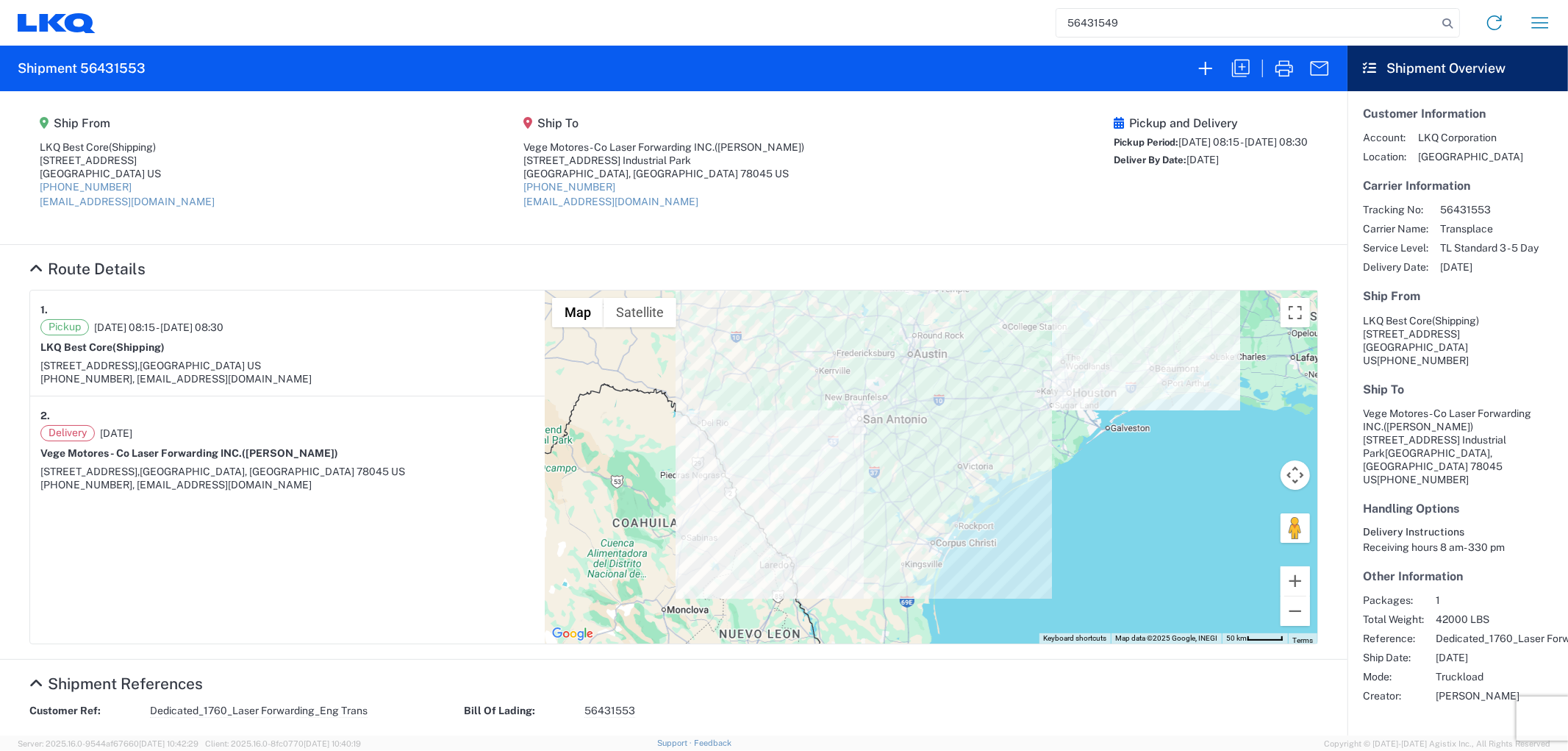
type input "56431549"
